Goal: Find specific page/section: Find specific page/section

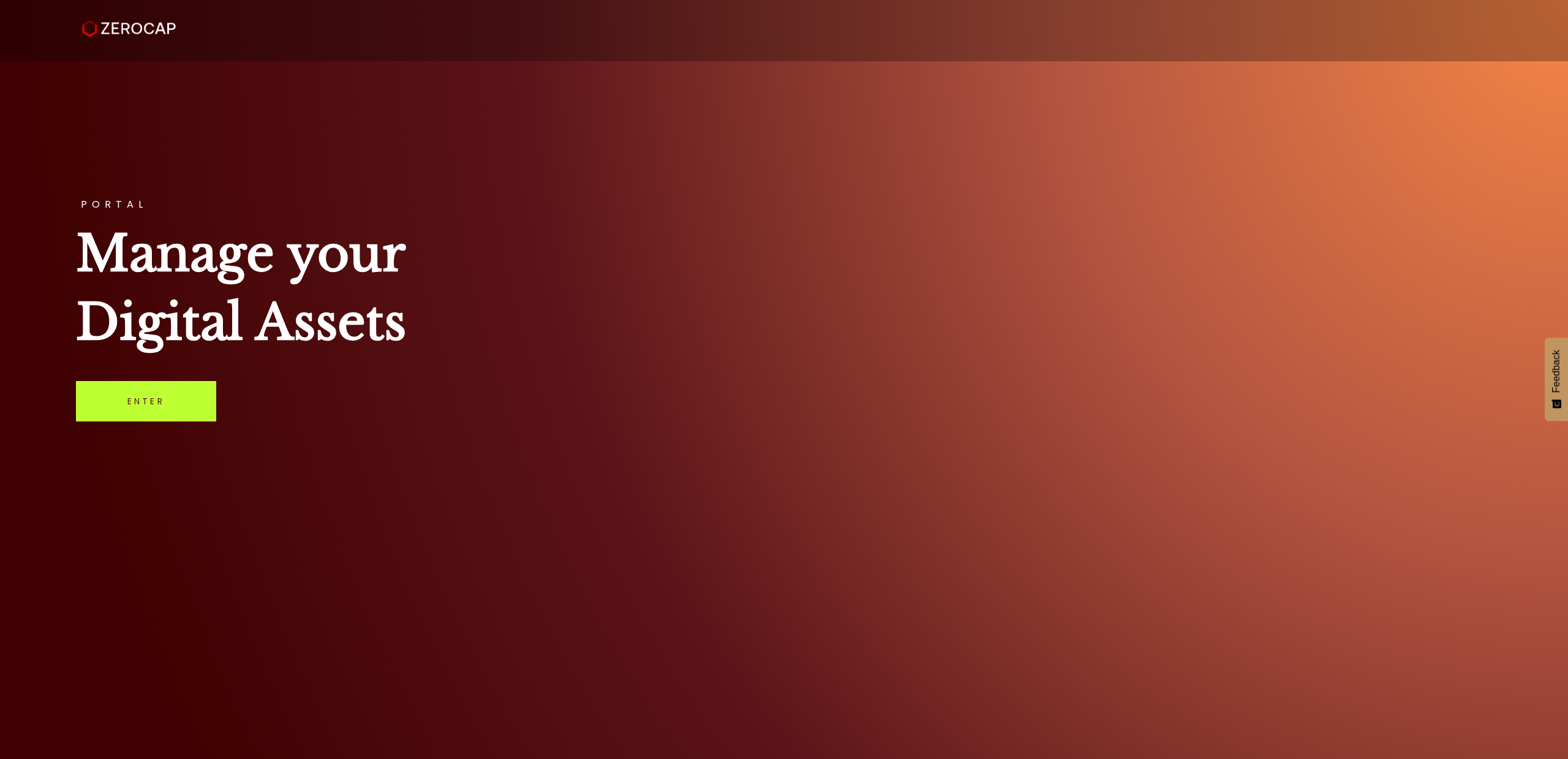
click at [150, 417] on link "Enter" at bounding box center [146, 401] width 140 height 40
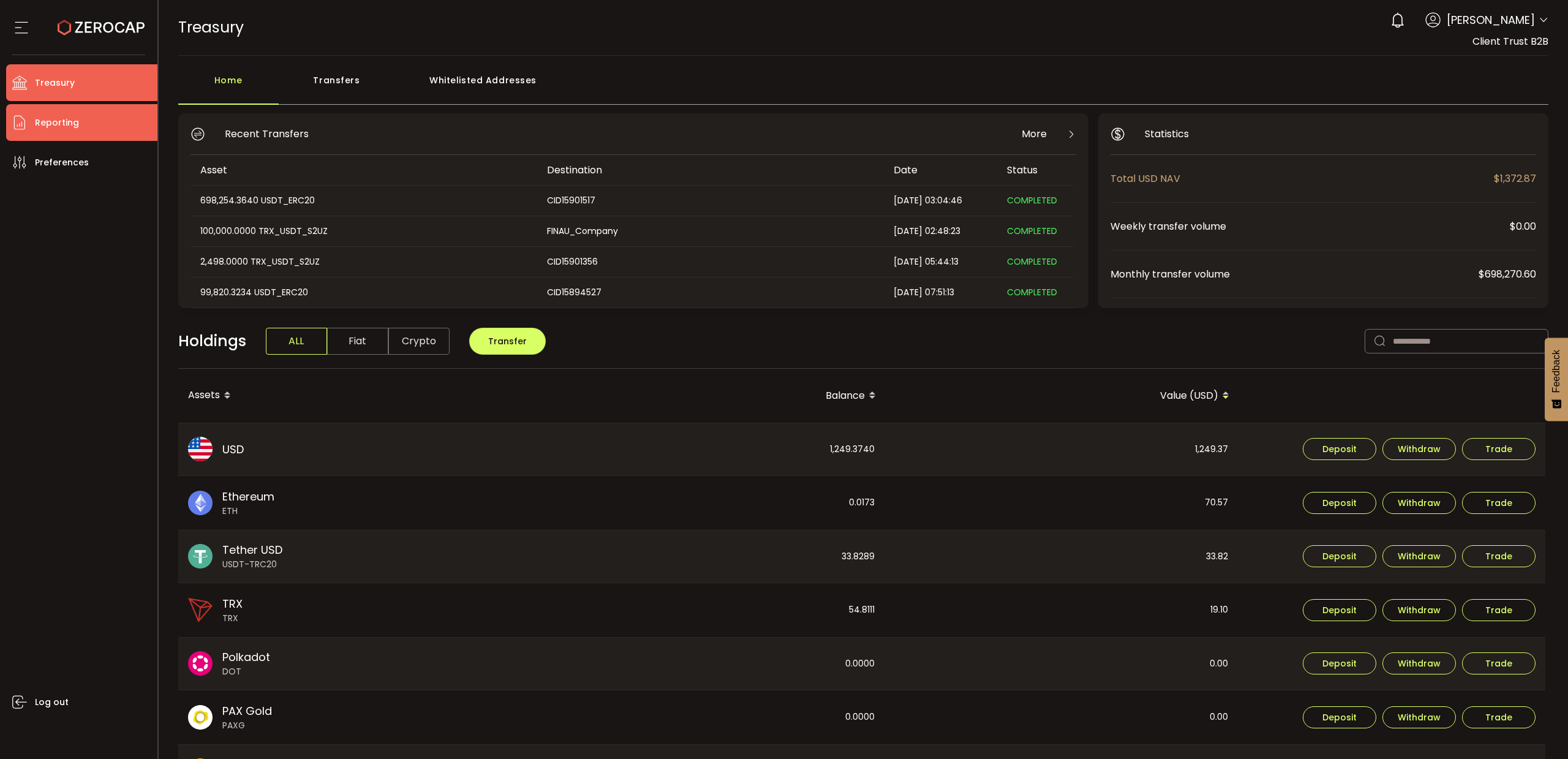
click at [69, 121] on span "Reporting" at bounding box center [57, 122] width 44 height 18
